Goal: Task Accomplishment & Management: Use online tool/utility

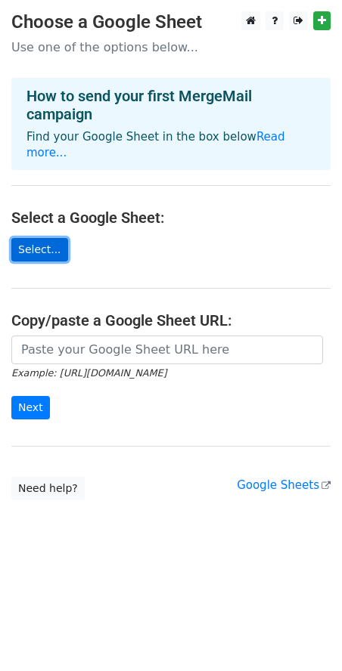
click at [44, 238] on link "Select..." at bounding box center [39, 249] width 57 height 23
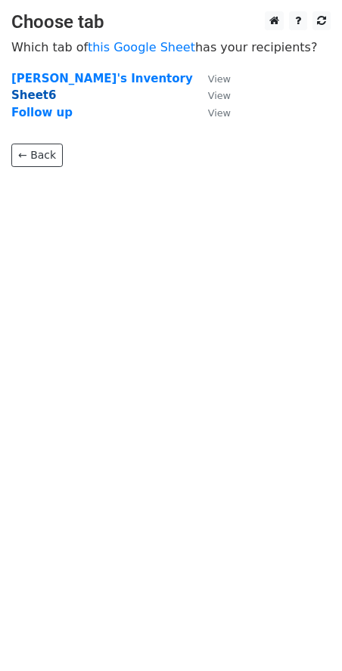
click at [45, 96] on strong "Sheet6" at bounding box center [33, 95] width 45 height 14
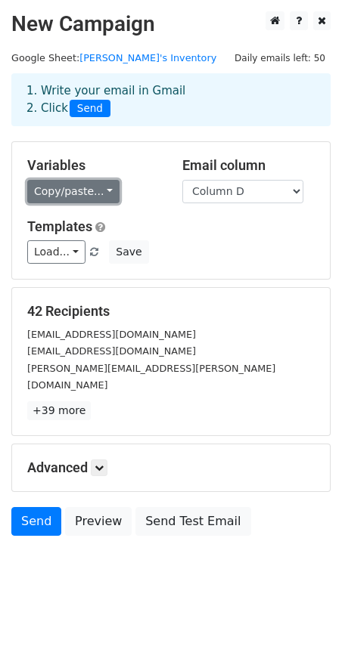
click at [104, 195] on link "Copy/paste..." at bounding box center [73, 191] width 92 height 23
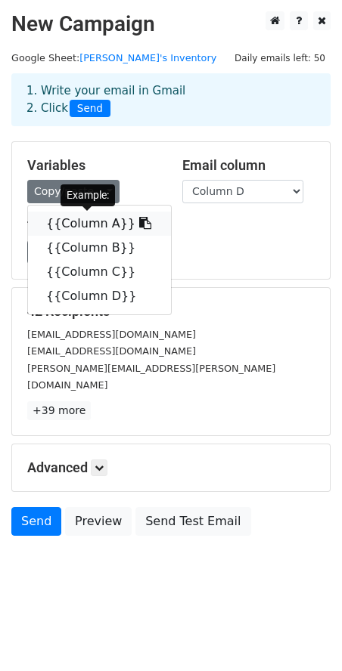
click at [139, 221] on icon at bounding box center [145, 223] width 12 height 12
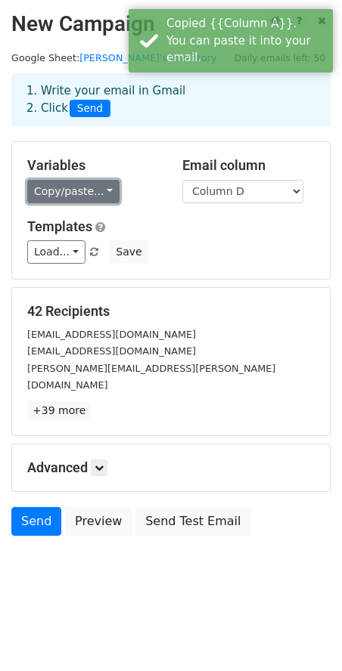
click at [102, 200] on link "Copy/paste..." at bounding box center [73, 191] width 92 height 23
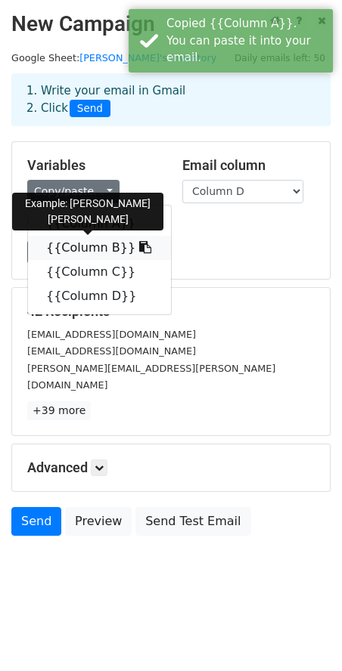
click at [103, 243] on link "{{Column B}}" at bounding box center [99, 248] width 143 height 24
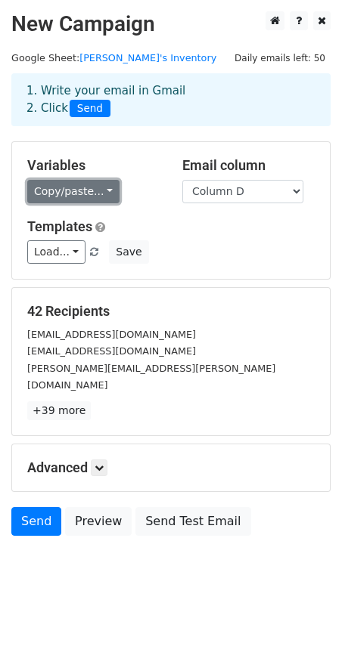
click at [100, 193] on link "Copy/paste..." at bounding box center [73, 191] width 92 height 23
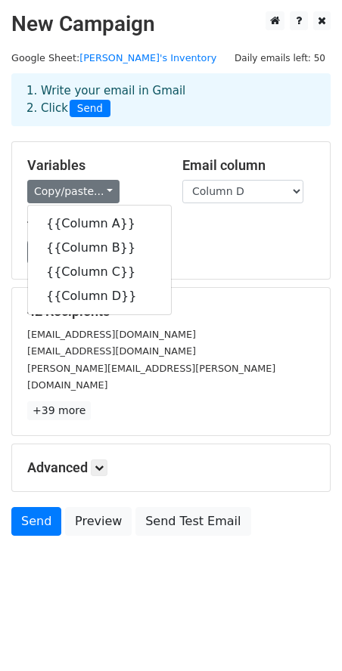
click at [212, 252] on div "Load... No templates saved Save" at bounding box center [171, 251] width 310 height 23
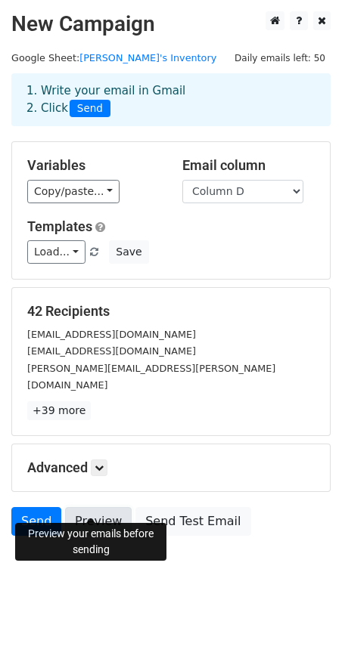
click at [88, 507] on link "Preview" at bounding box center [98, 521] width 67 height 29
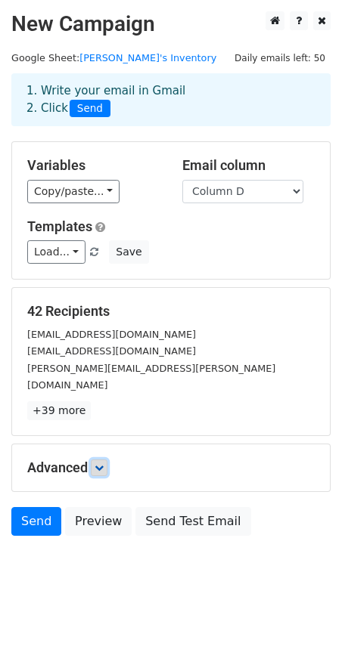
click at [101, 463] on icon at bounding box center [98, 467] width 9 height 9
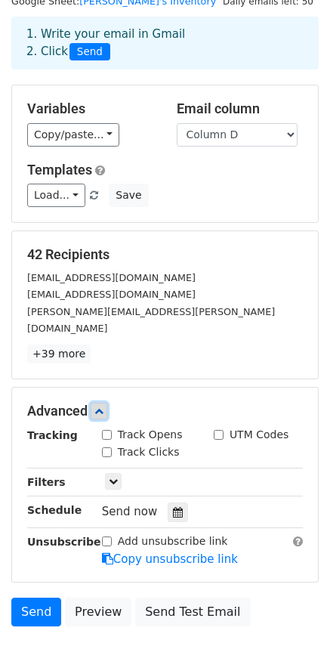
scroll to position [124, 0]
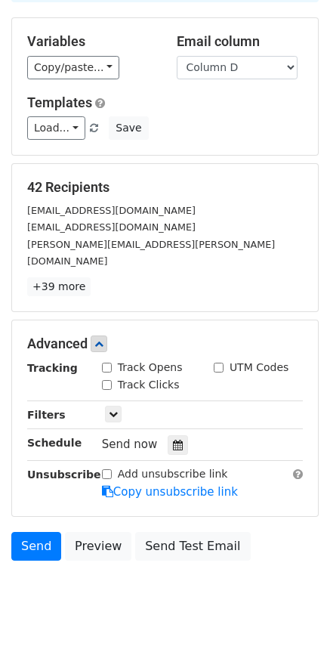
click at [122, 360] on label "Track Opens" at bounding box center [150, 368] width 65 height 16
click at [112, 363] on input "Track Opens" at bounding box center [107, 368] width 10 height 10
checkbox input "true"
click at [104, 380] on input "Track Clicks" at bounding box center [107, 385] width 10 height 10
checkbox input "true"
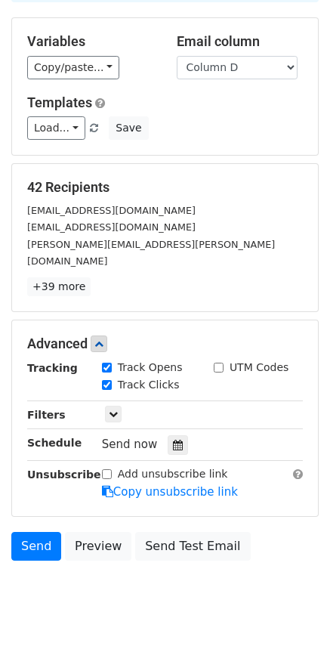
click at [105, 469] on input "Add unsubscribe link" at bounding box center [107, 474] width 10 height 10
checkbox input "true"
click at [118, 406] on link at bounding box center [113, 414] width 17 height 17
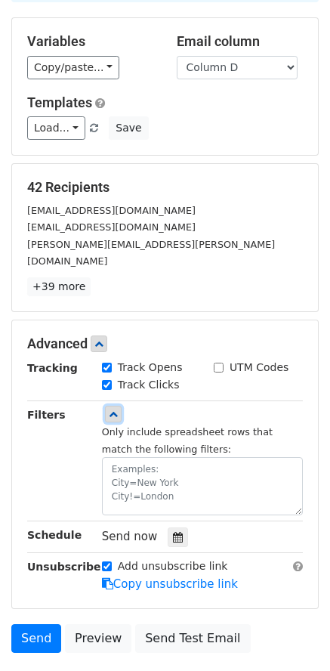
click at [112, 410] on icon at bounding box center [113, 414] width 9 height 9
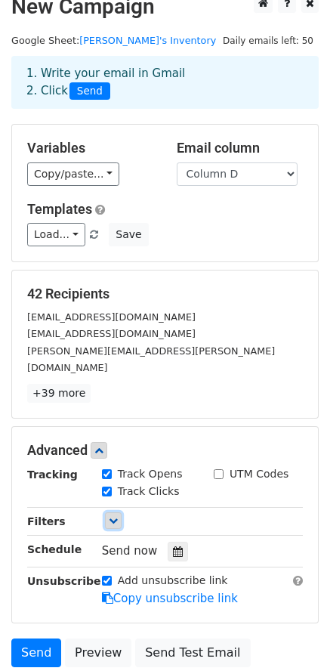
scroll to position [0, 0]
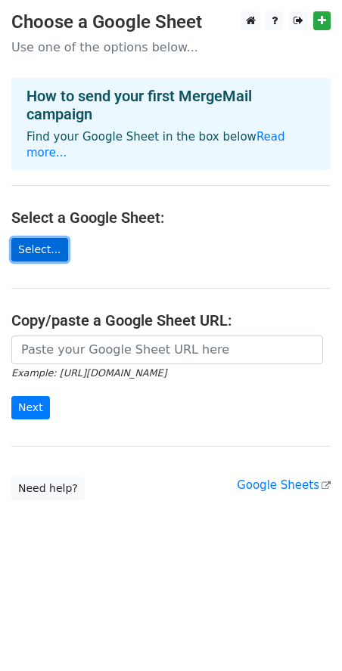
click at [47, 238] on link "Select..." at bounding box center [39, 249] width 57 height 23
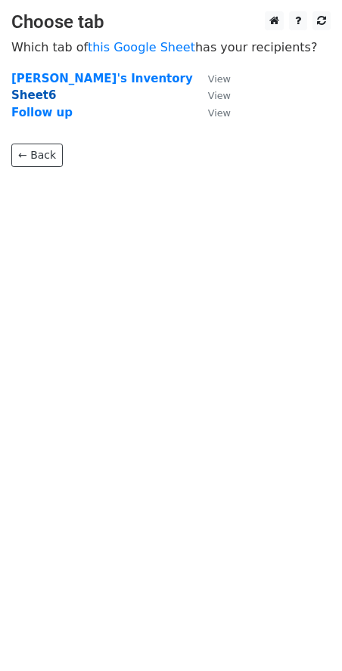
click at [43, 98] on strong "Sheet6" at bounding box center [33, 95] width 45 height 14
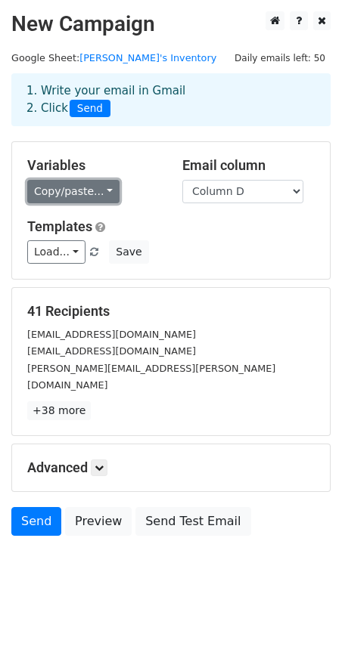
click at [85, 200] on link "Copy/paste..." at bounding box center [73, 191] width 92 height 23
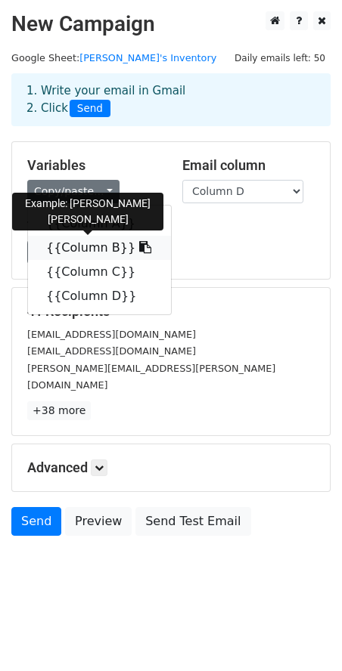
click at [89, 243] on link "{{Column B}}" at bounding box center [99, 248] width 143 height 24
